Goal: Task Accomplishment & Management: Manage account settings

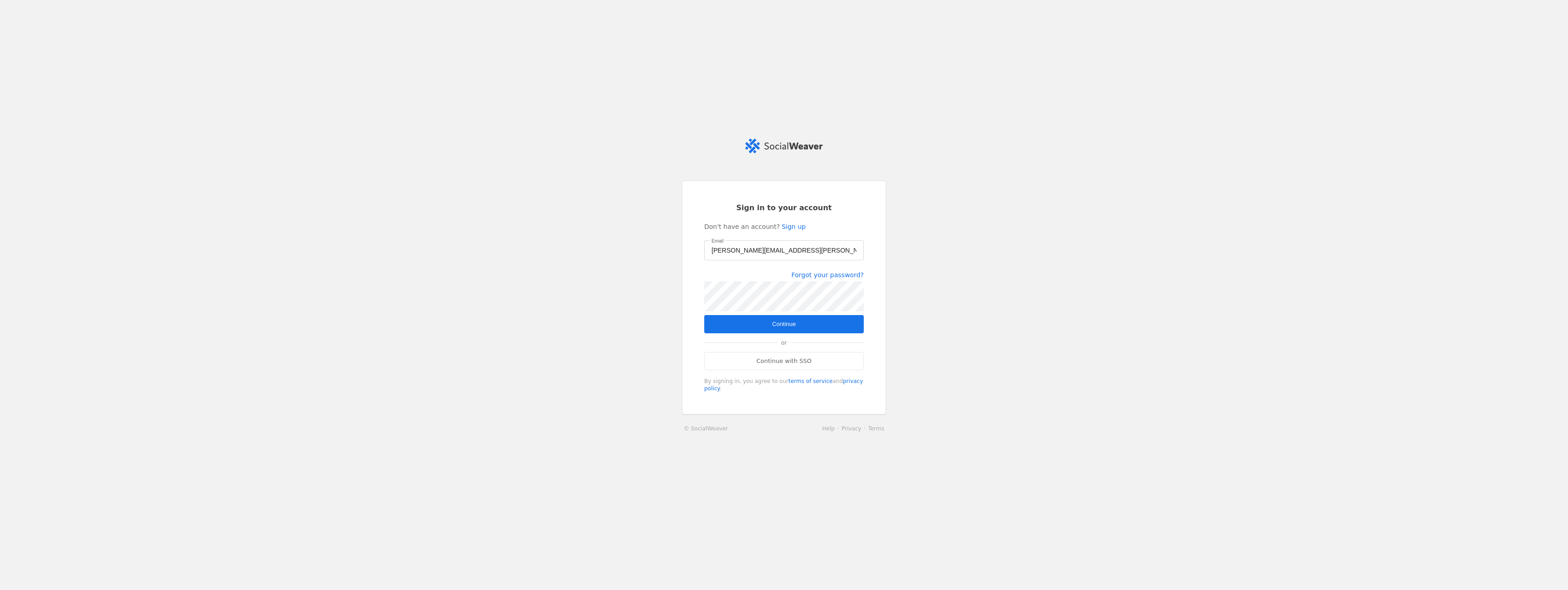
click at [776, 322] on span "Continue" at bounding box center [784, 324] width 24 height 9
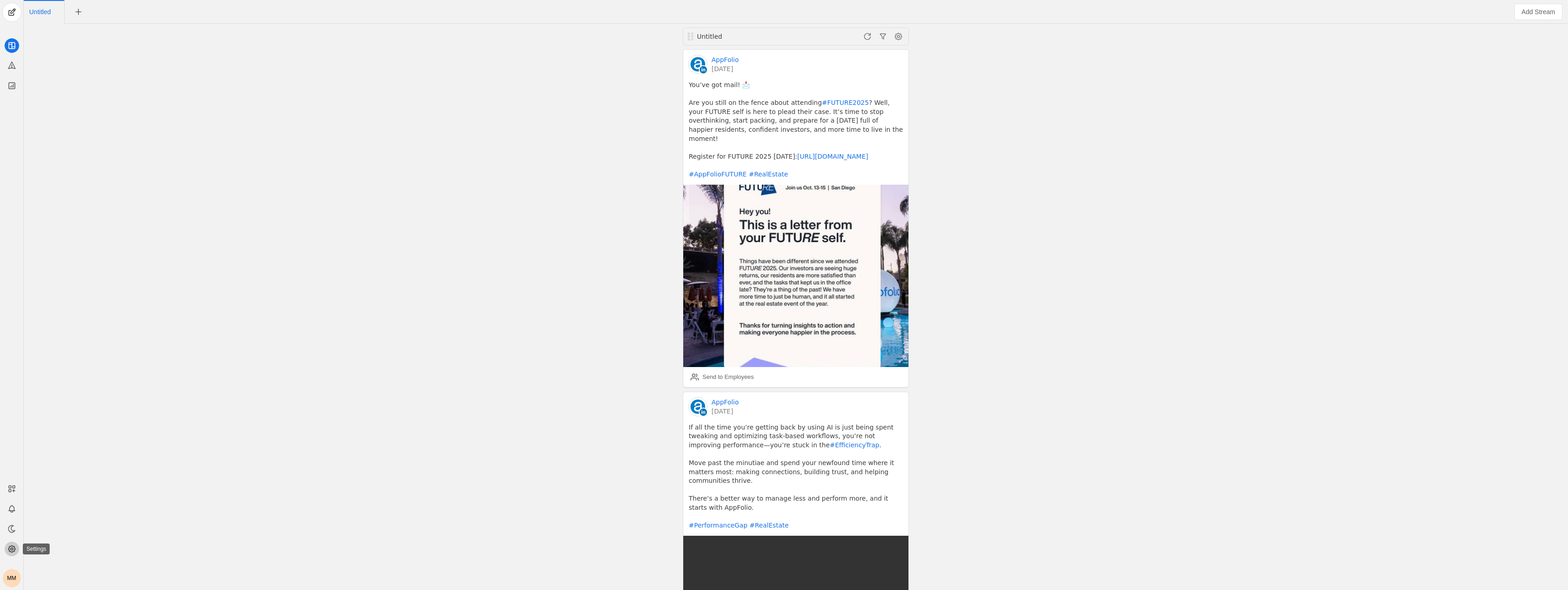
click at [15, 550] on icon at bounding box center [12, 549] width 9 height 9
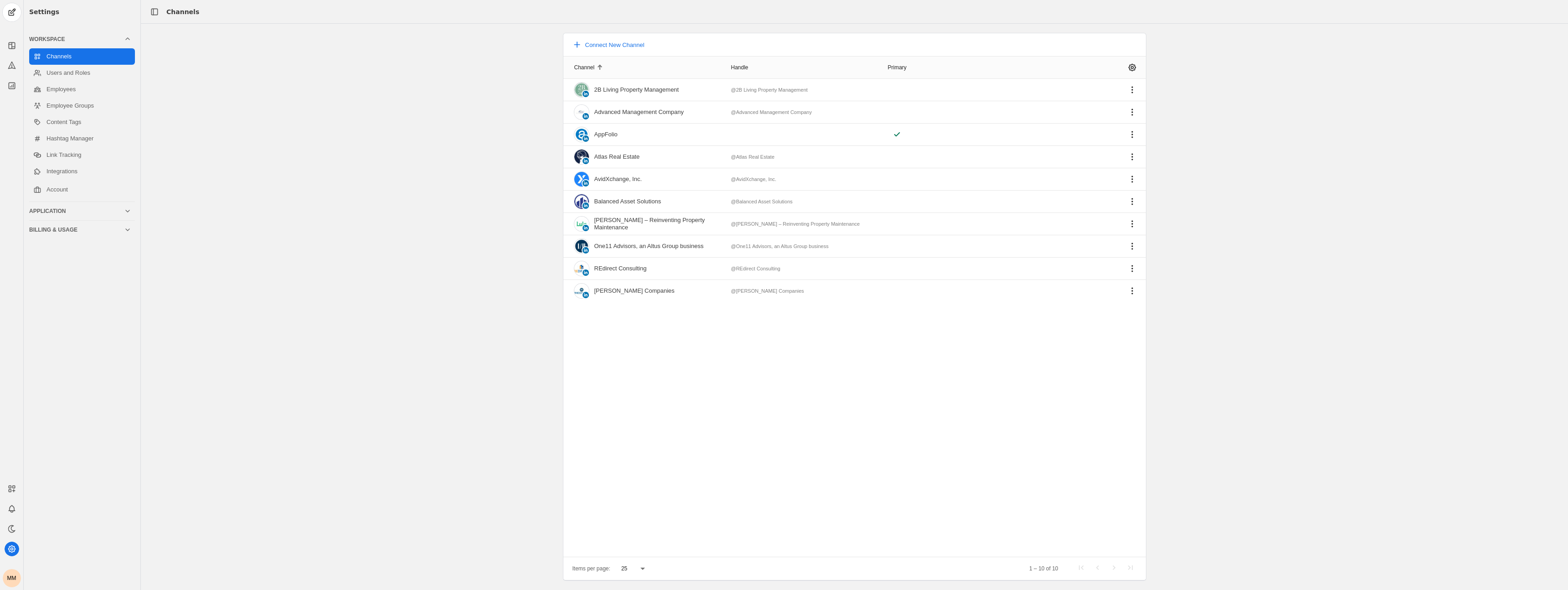
click at [126, 214] on icon at bounding box center [128, 211] width 7 height 7
click at [131, 147] on mat-expansion-panel-header "Billing & Usage" at bounding box center [82, 146] width 106 height 15
click at [125, 40] on icon at bounding box center [128, 39] width 7 height 7
click at [83, 173] on link "Integrations" at bounding box center [82, 171] width 106 height 16
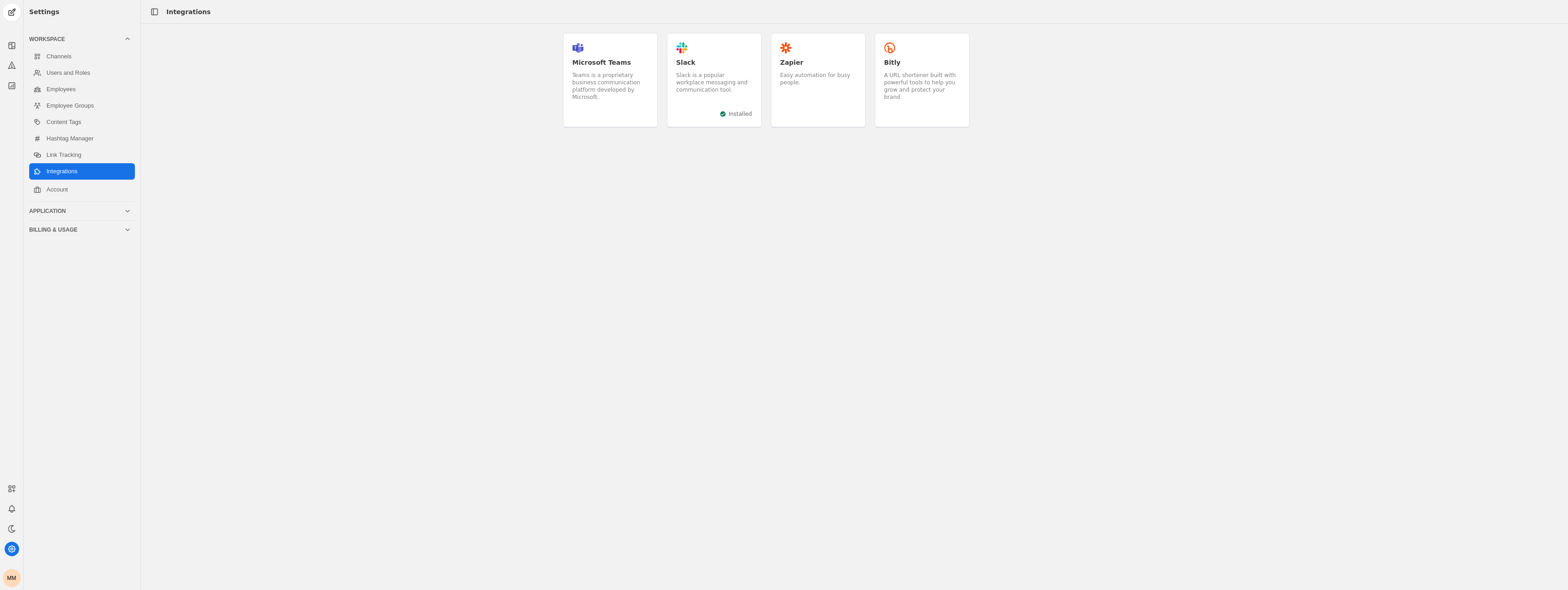
click at [710, 77] on div "Slack is a popular workplace messaging and communication tool." at bounding box center [714, 83] width 75 height 22
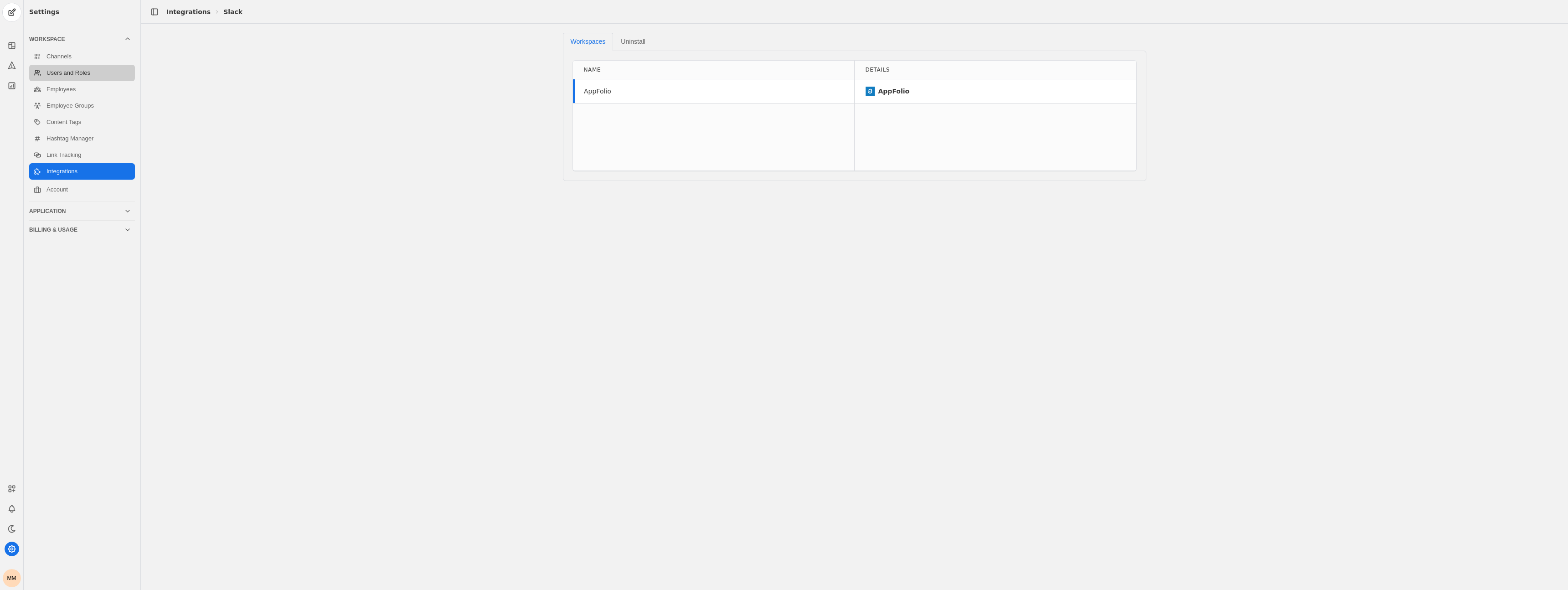
click at [67, 72] on link "Users and Roles" at bounding box center [82, 72] width 106 height 16
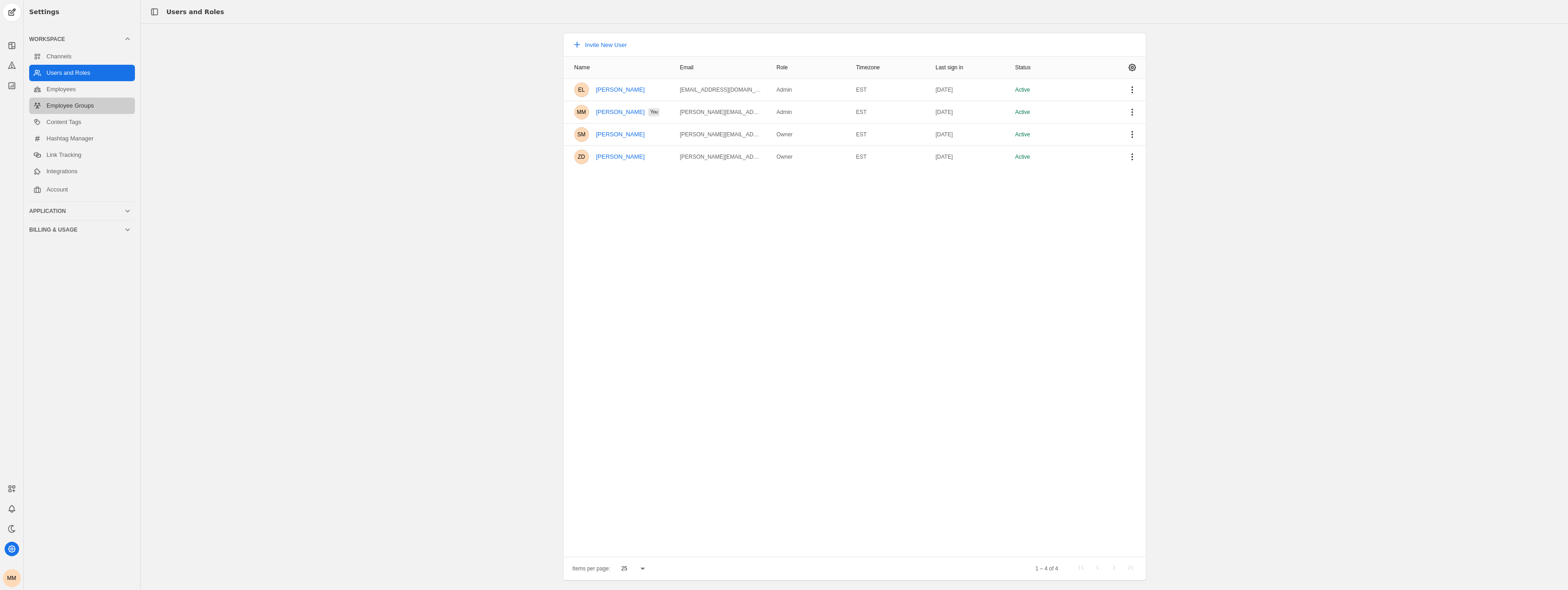
click at [94, 111] on link "Employee Groups" at bounding box center [82, 105] width 106 height 16
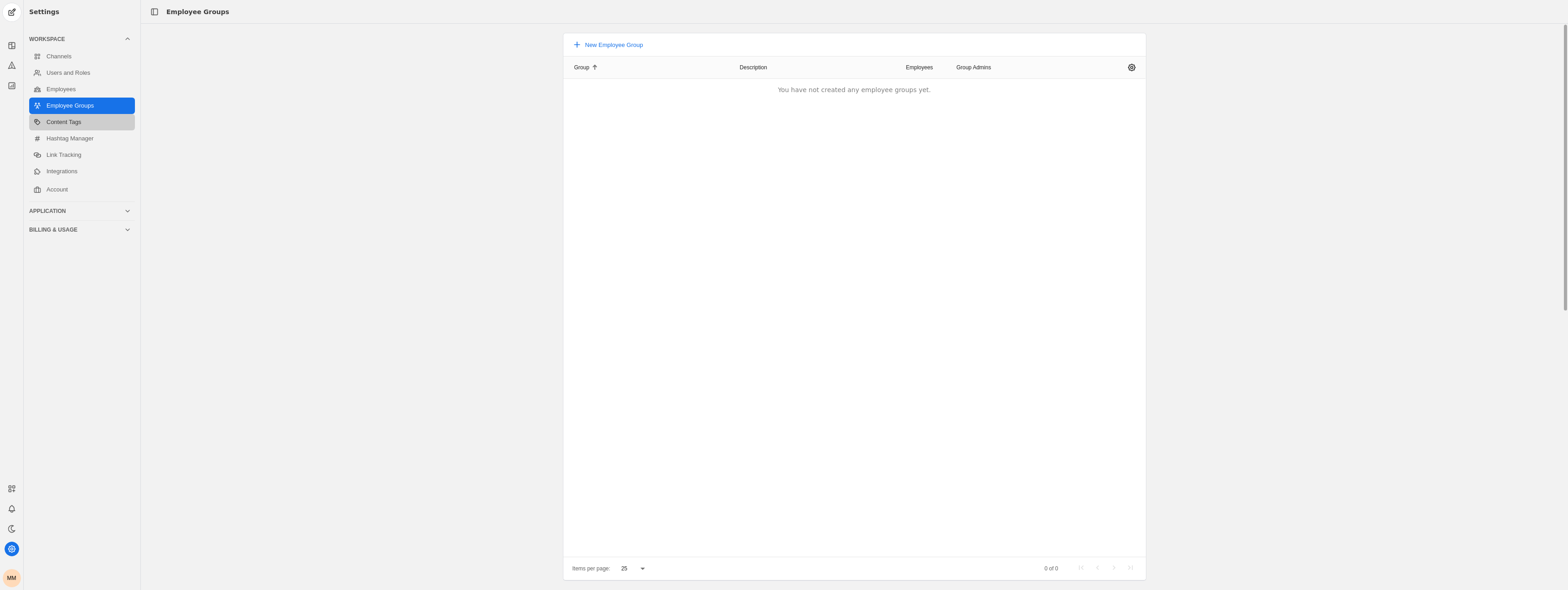
click at [93, 121] on link "Content Tags" at bounding box center [82, 122] width 106 height 16
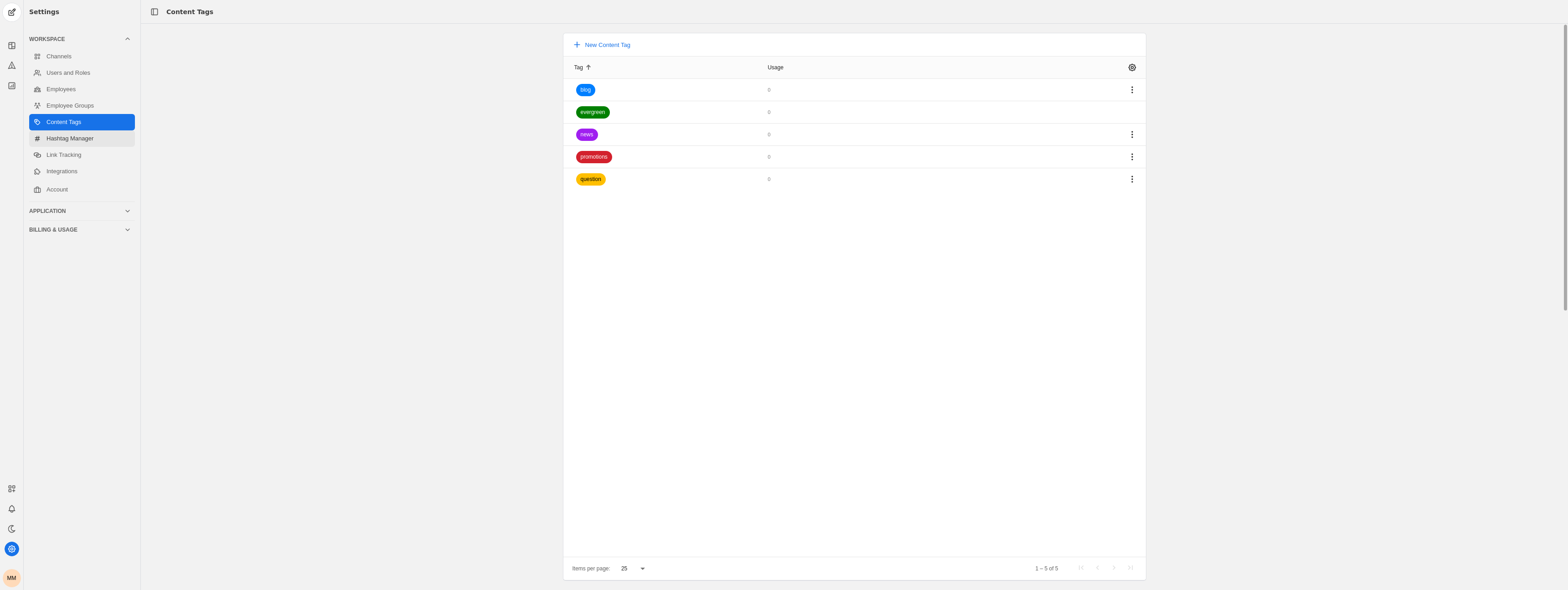
click at [103, 138] on link "Hashtag Manager" at bounding box center [82, 138] width 106 height 16
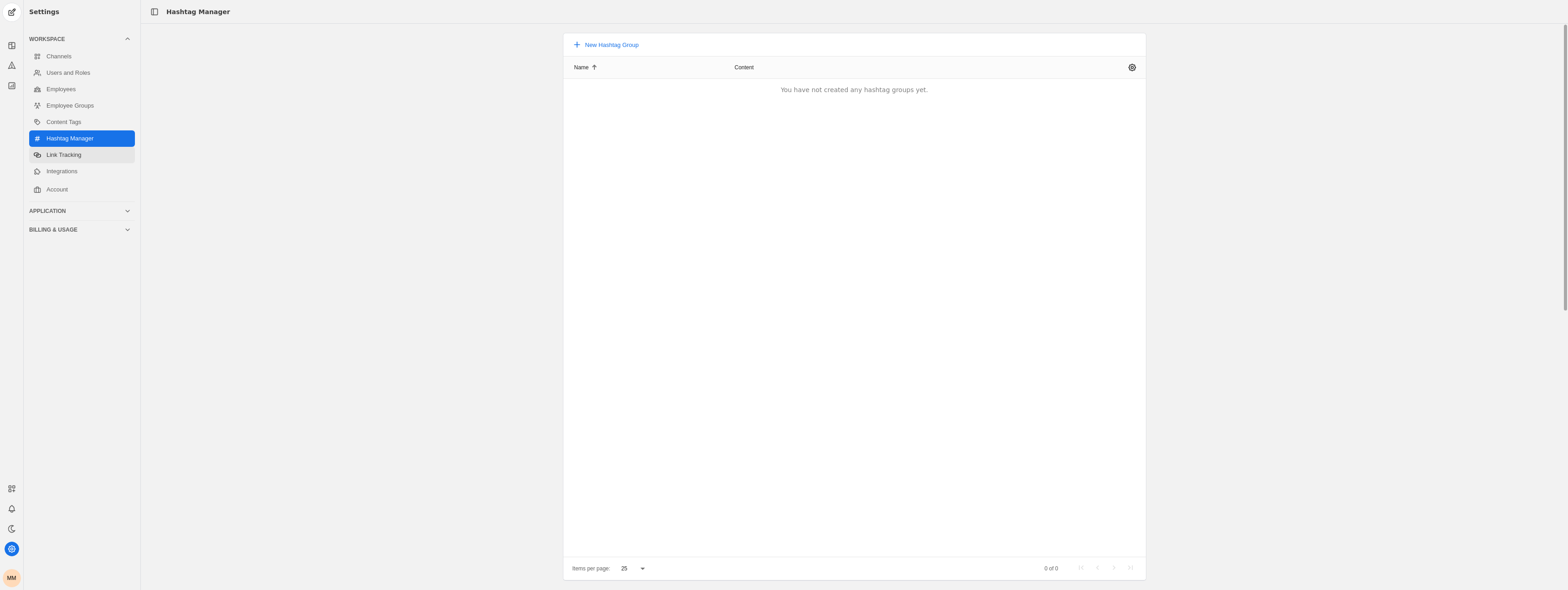
click at [89, 152] on link "Link Tracking" at bounding box center [82, 155] width 106 height 16
